Goal: Find specific page/section: Find specific page/section

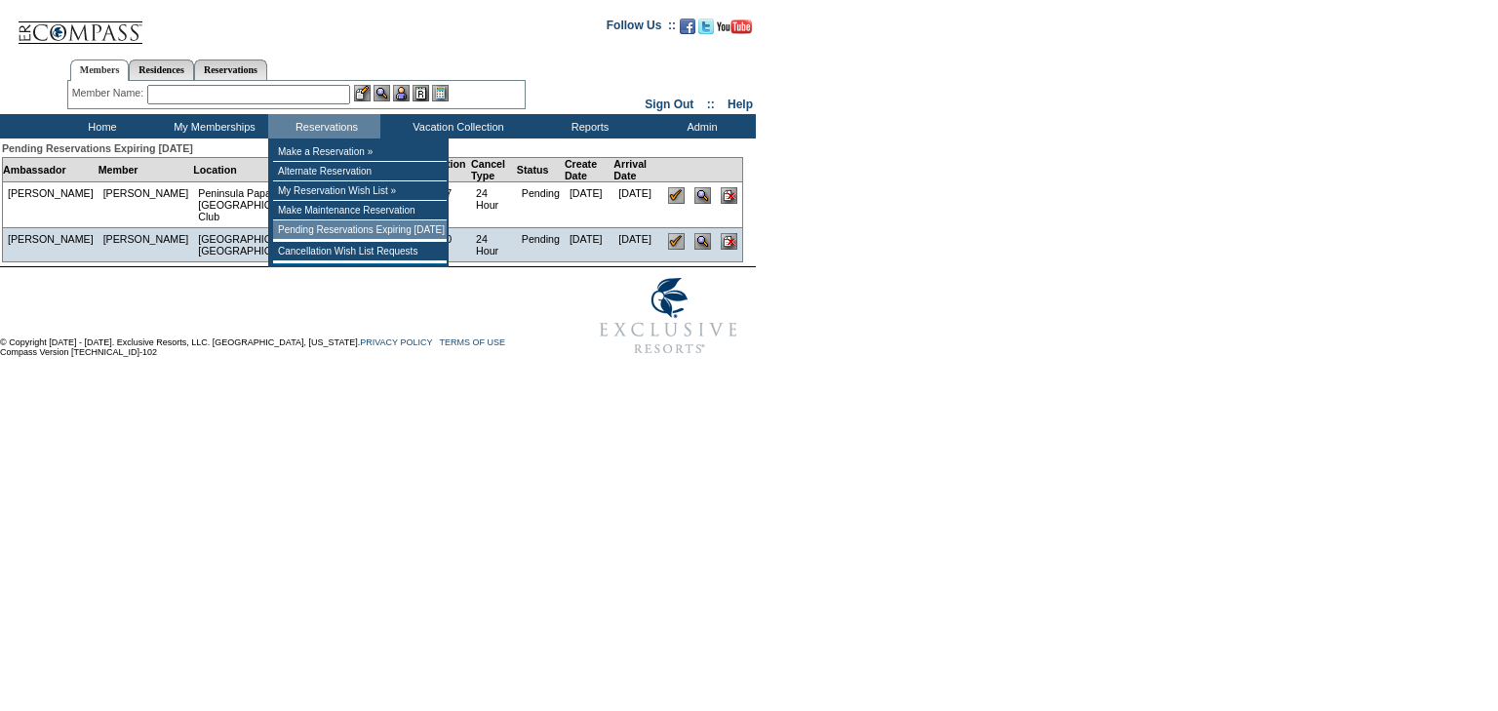
click at [345, 238] on td "Pending Reservations Expiring [DATE]" at bounding box center [360, 229] width 174 height 19
click at [312, 253] on td "Cancellation Wish List Requests" at bounding box center [360, 251] width 174 height 19
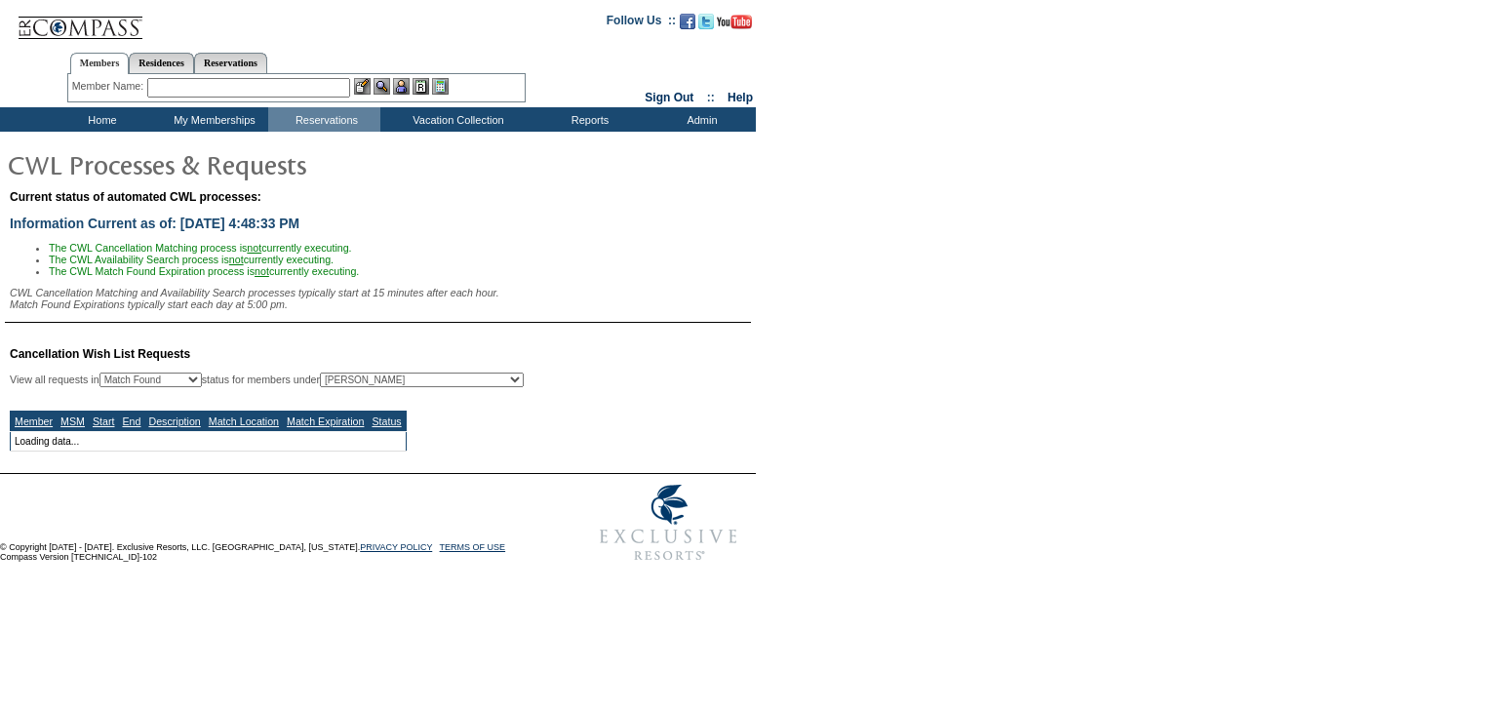
select select "50"
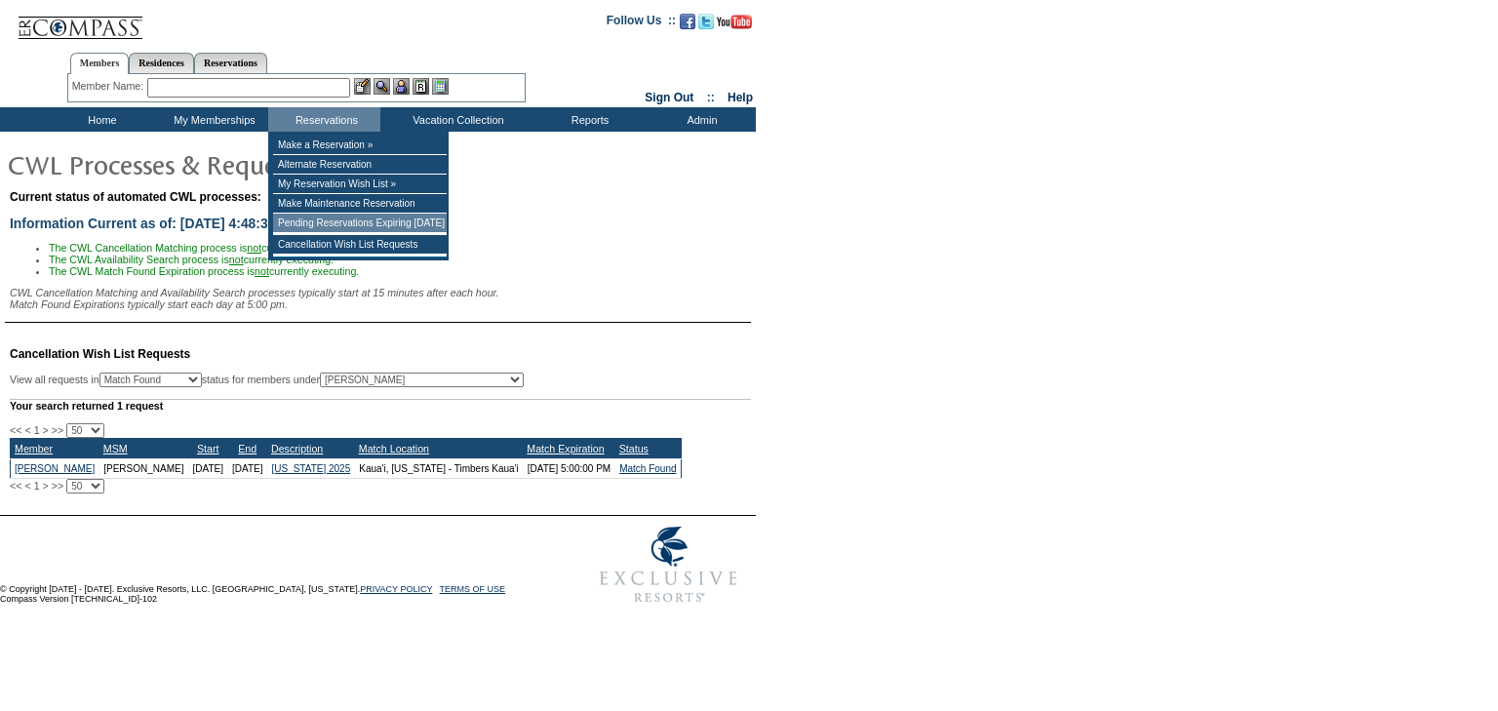
click at [312, 224] on td "Pending Reservations Expiring [DATE]" at bounding box center [360, 223] width 174 height 19
